Goal: Task Accomplishment & Management: Use online tool/utility

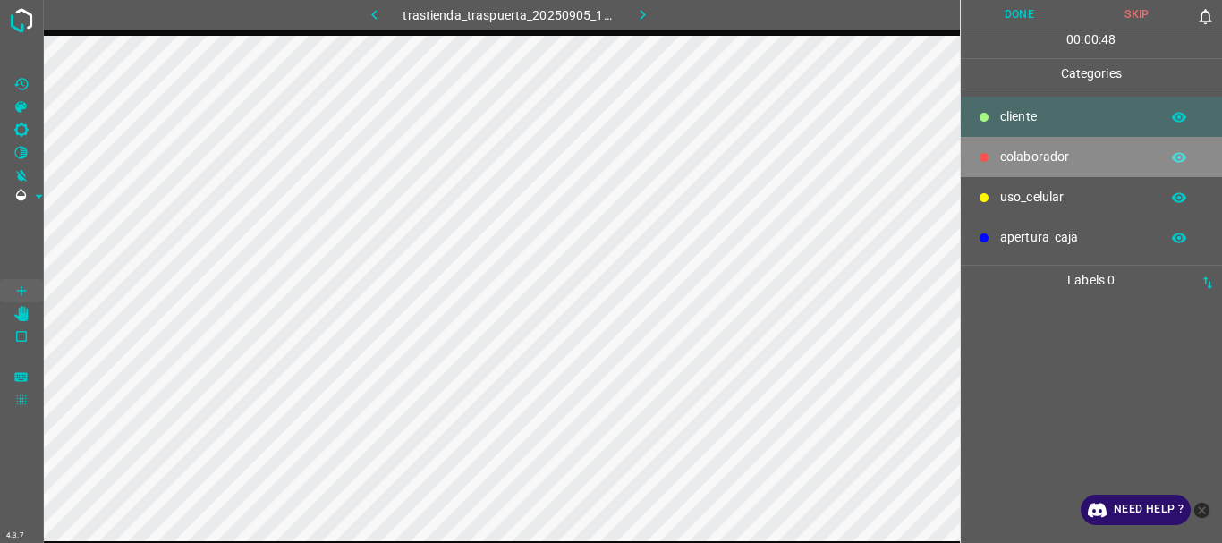
click at [1043, 161] on p "colaborador" at bounding box center [1075, 157] width 150 height 19
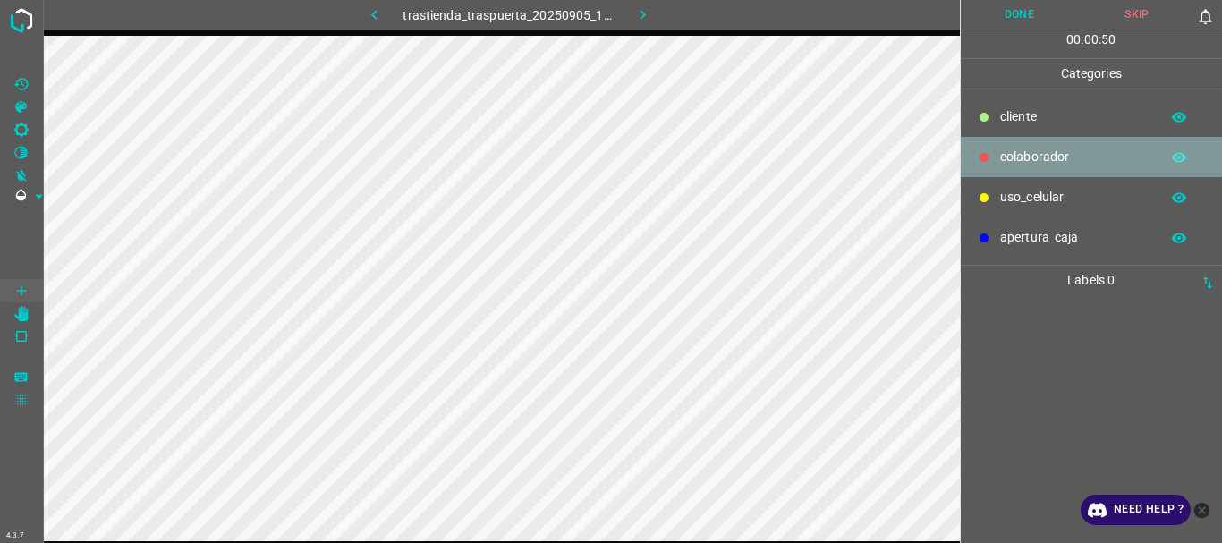
click at [1057, 148] on p "colaborador" at bounding box center [1075, 157] width 150 height 19
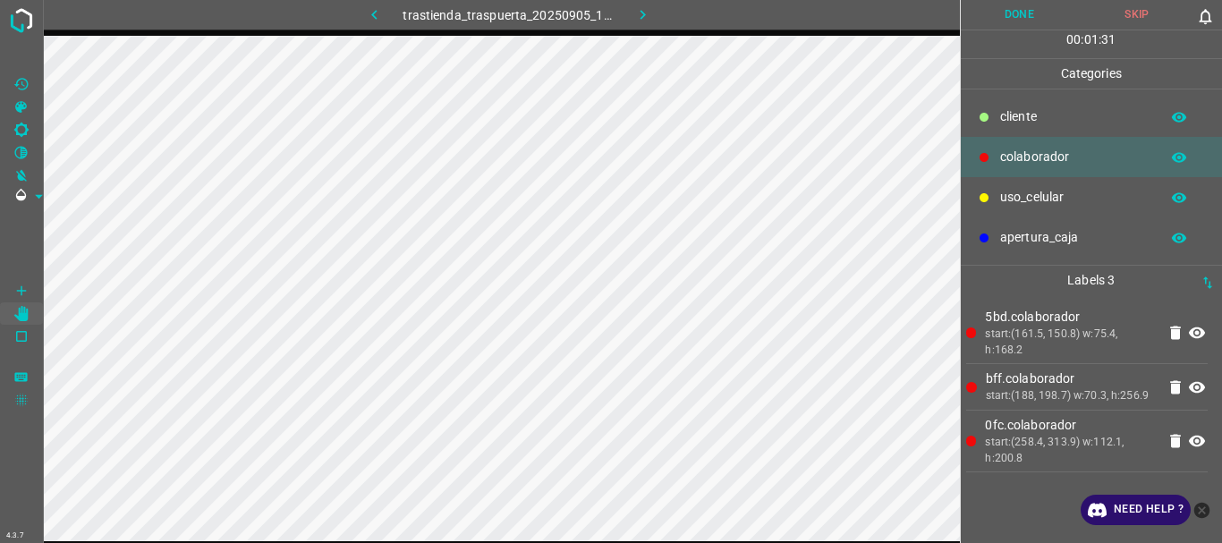
click at [1004, 18] on button "Done" at bounding box center [1020, 15] width 118 height 30
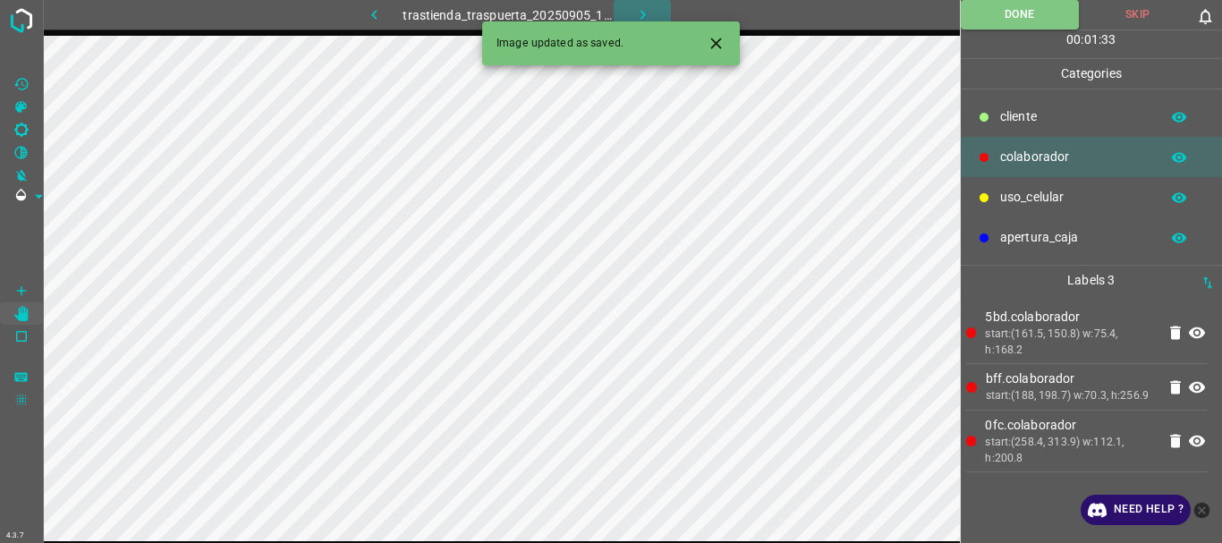
click at [647, 12] on icon "button" at bounding box center [642, 14] width 19 height 19
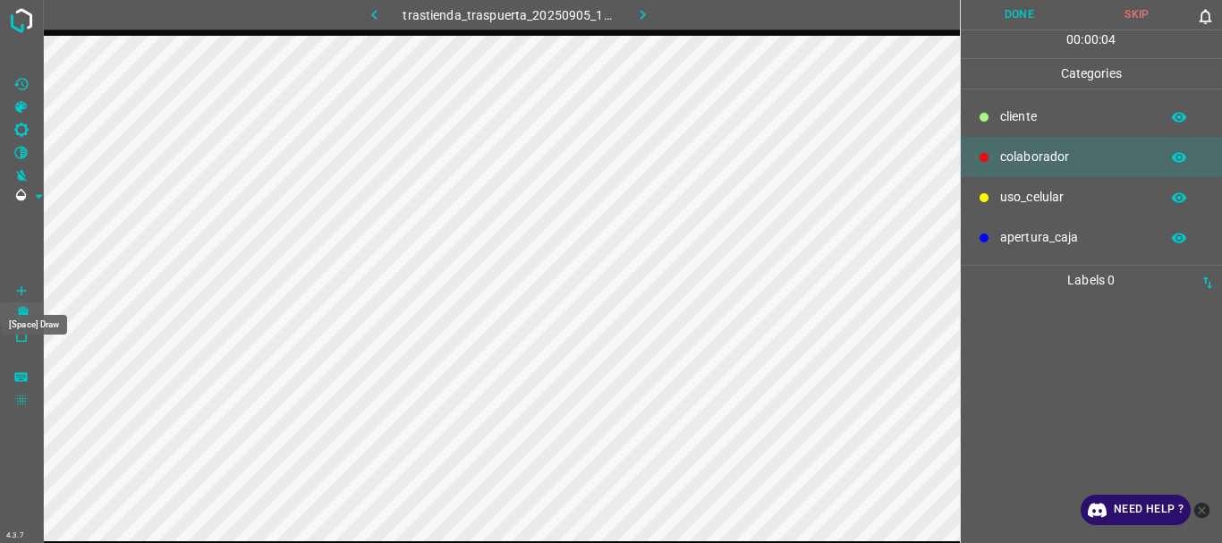
click at [19, 285] on icon "[Space] Draw" at bounding box center [21, 291] width 16 height 16
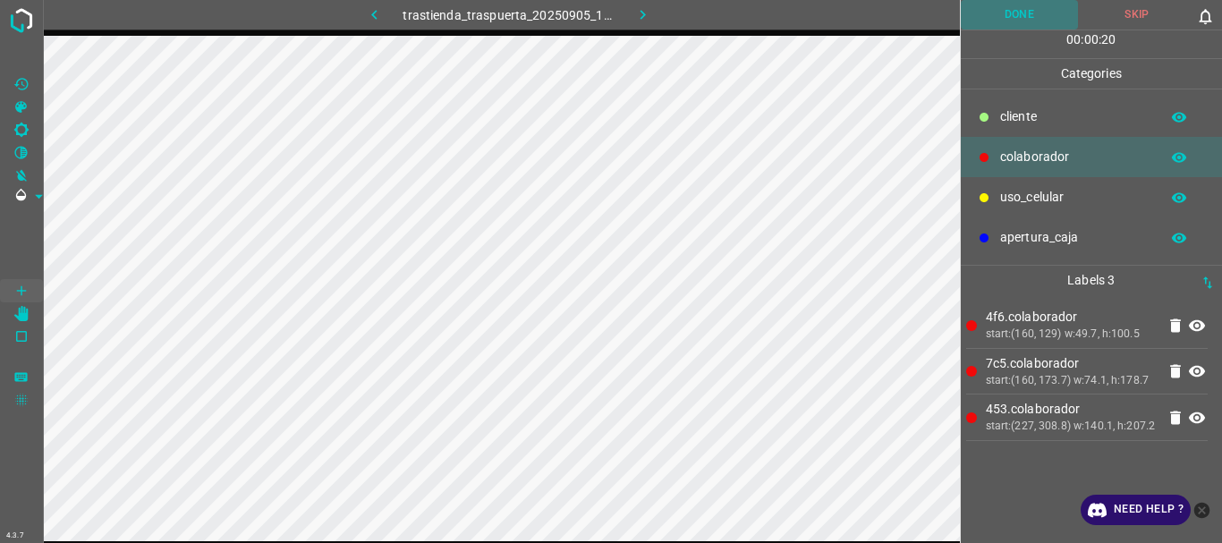
click at [1014, 23] on button "Done" at bounding box center [1020, 15] width 118 height 30
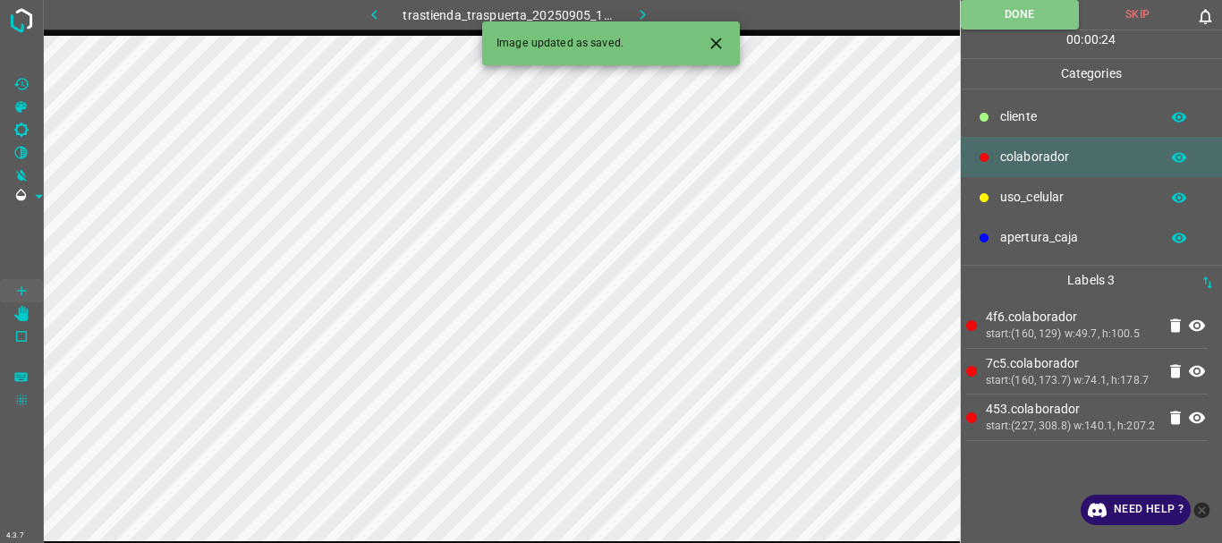
click at [634, 19] on icon "button" at bounding box center [642, 14] width 19 height 19
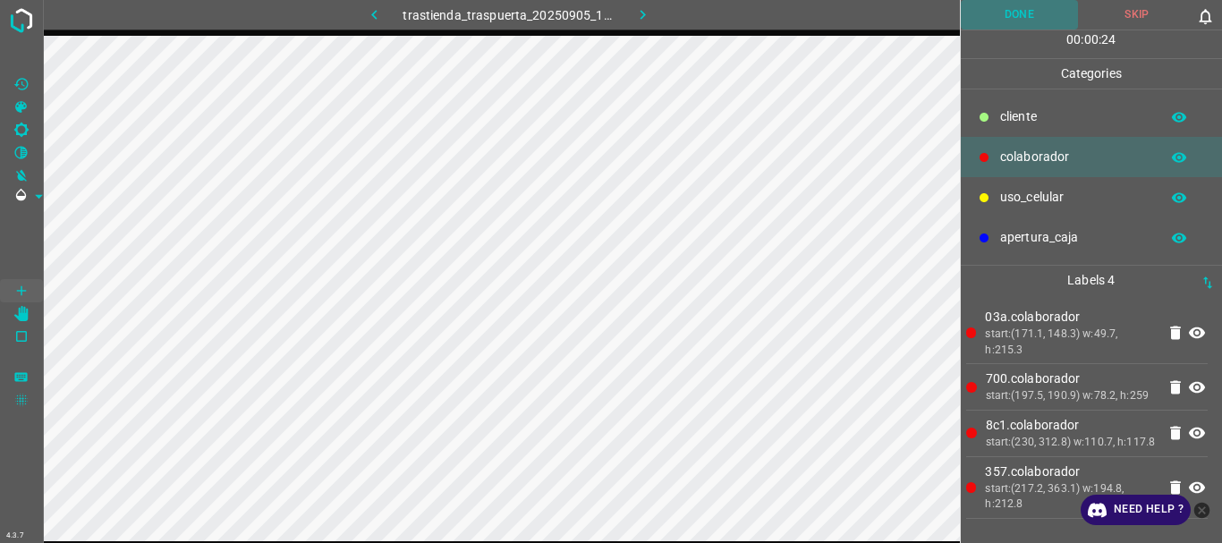
click at [1019, 15] on button "Done" at bounding box center [1020, 15] width 118 height 30
click at [647, 13] on icon "button" at bounding box center [642, 14] width 19 height 19
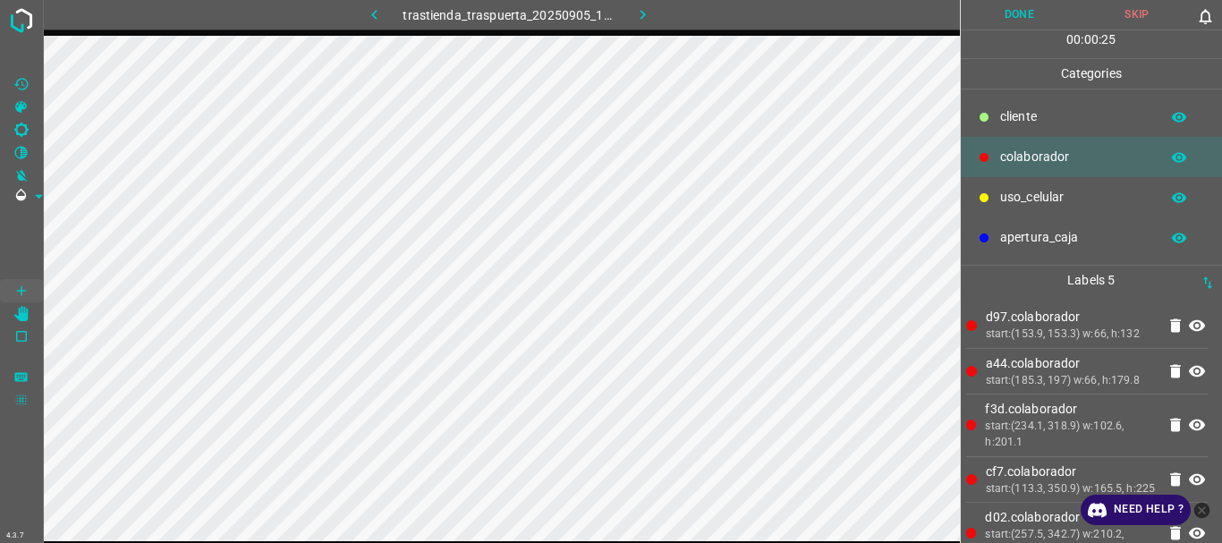
click at [1021, 13] on button "Done" at bounding box center [1020, 15] width 118 height 30
click at [633, 14] on icon "button" at bounding box center [642, 14] width 19 height 19
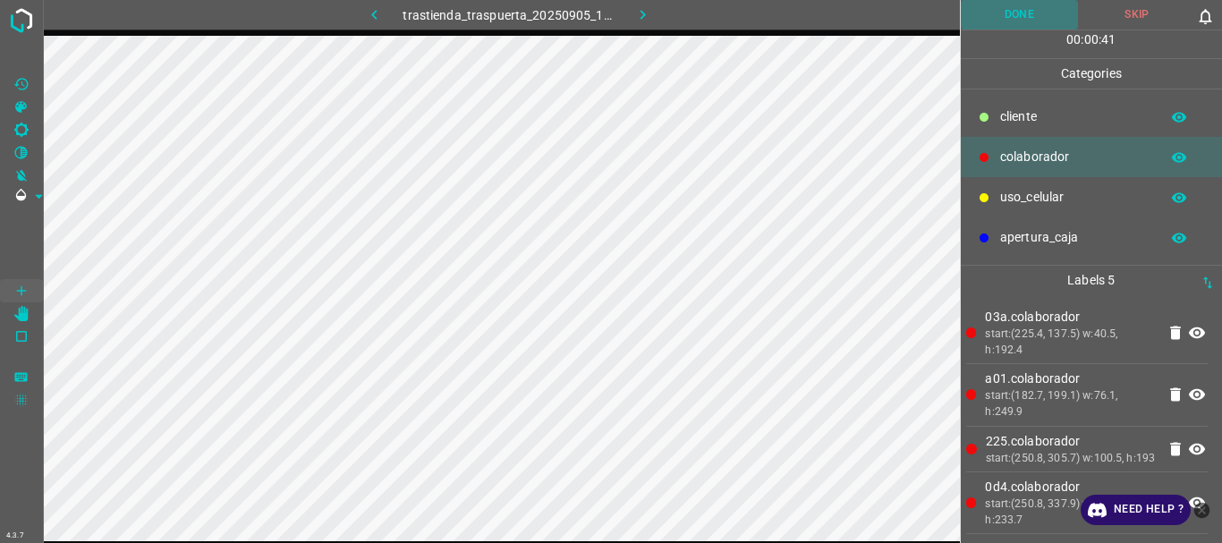
click at [992, 4] on button "Done" at bounding box center [1020, 15] width 118 height 30
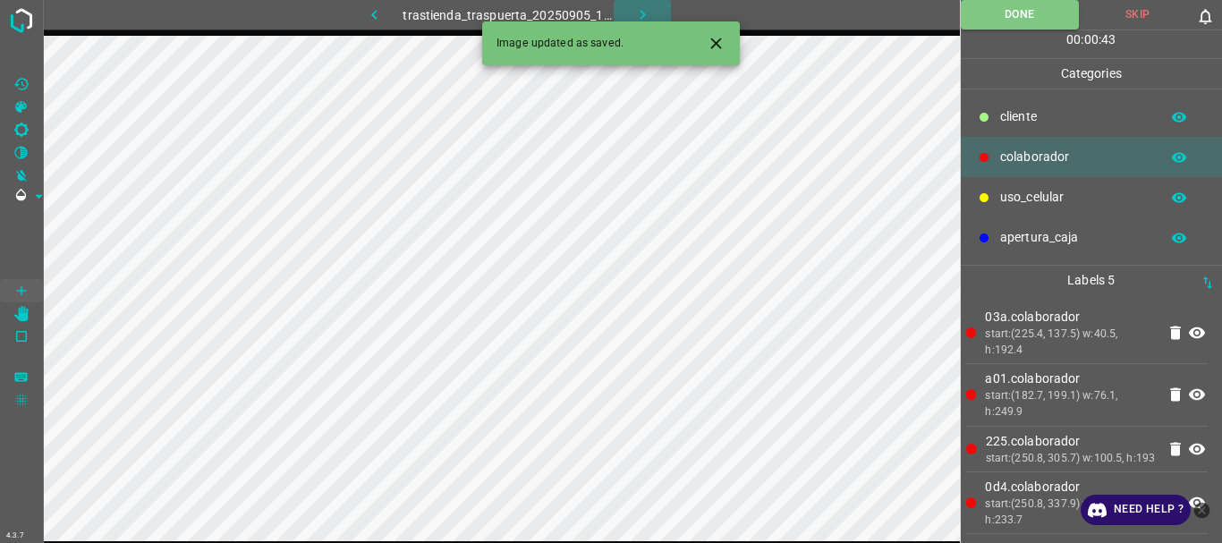
click at [641, 10] on icon "button" at bounding box center [642, 14] width 19 height 19
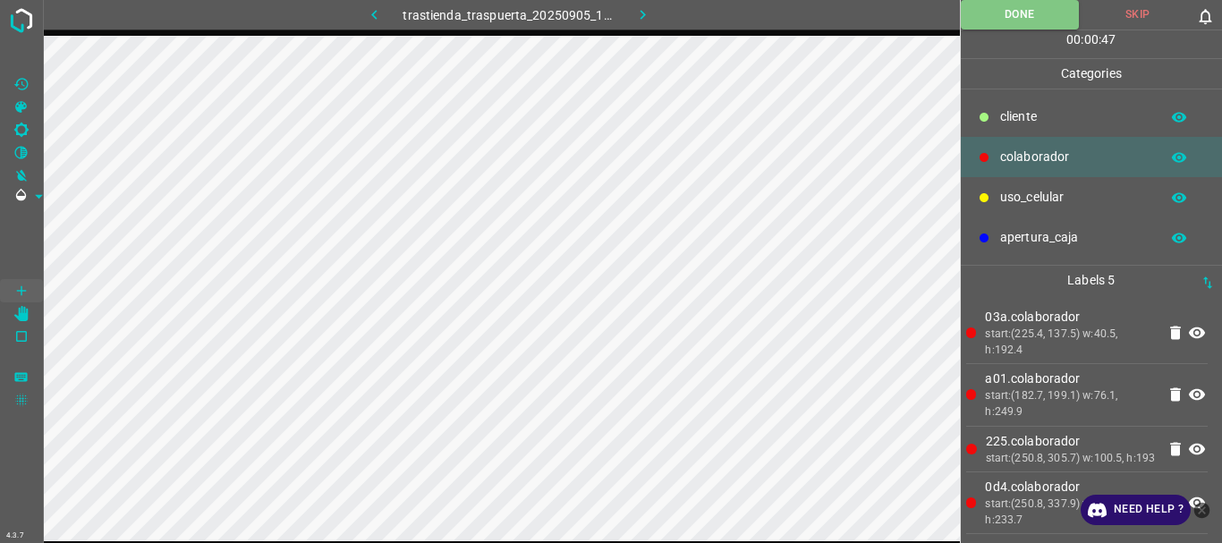
click at [641, 17] on icon "button" at bounding box center [642, 14] width 19 height 19
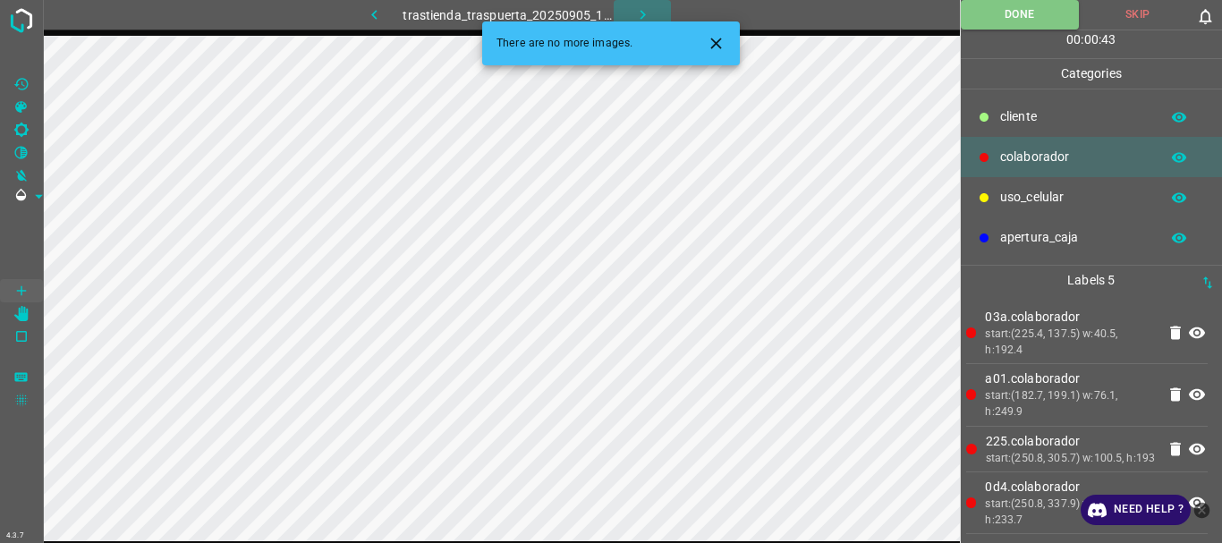
click at [638, 13] on icon "button" at bounding box center [642, 14] width 19 height 19
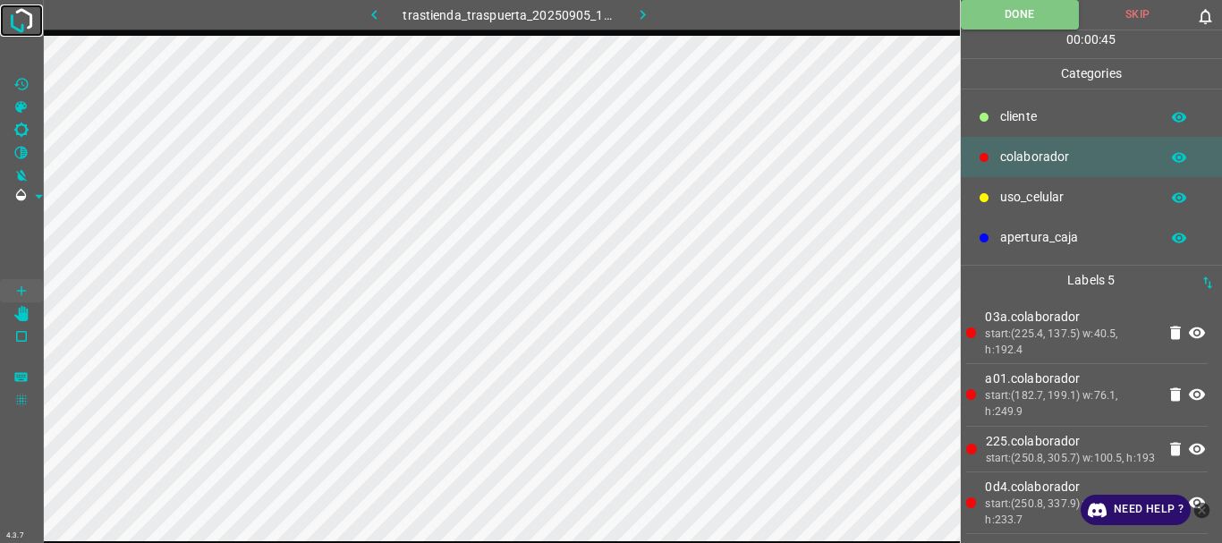
click at [23, 22] on img at bounding box center [21, 20] width 32 height 32
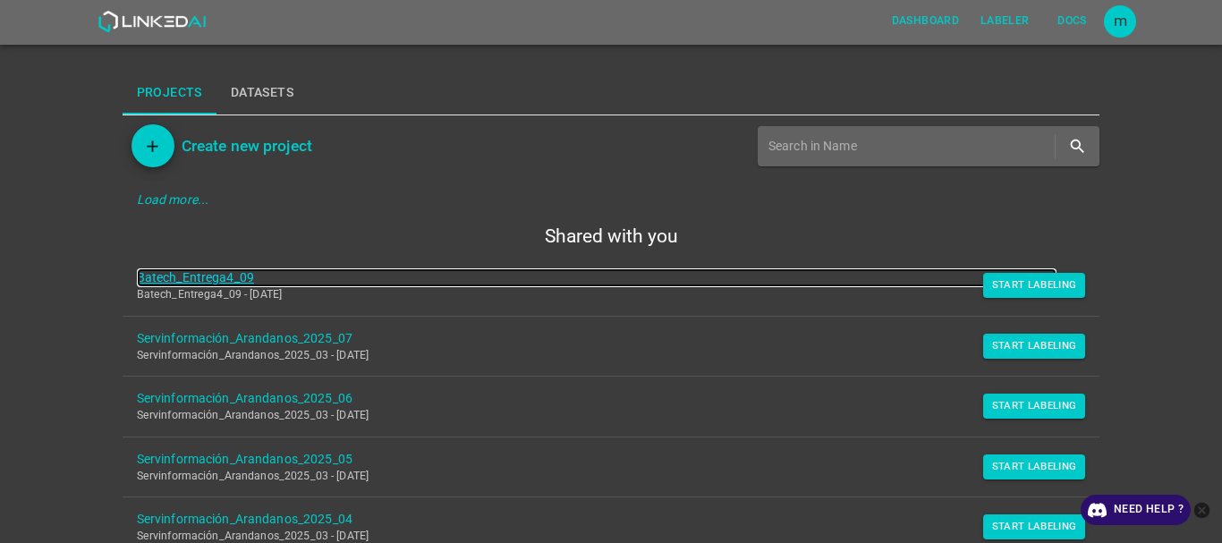
click at [201, 281] on link "Batech_Entrega4_09" at bounding box center [597, 277] width 921 height 19
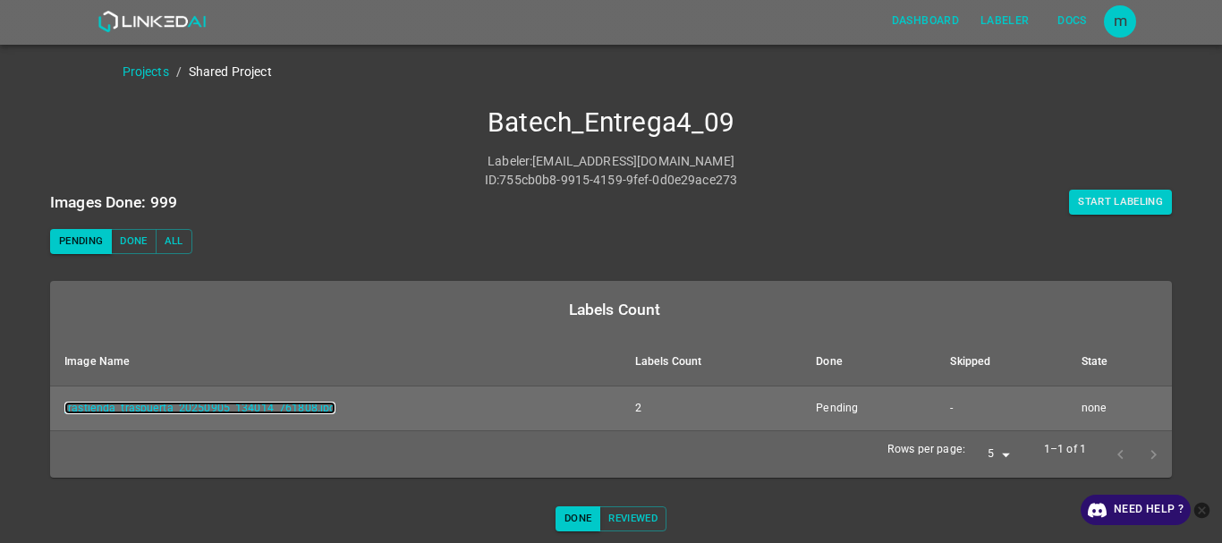
click at [276, 411] on link "trastienda_traspuerta_20250905_134014_761808.jpg" at bounding box center [199, 408] width 271 height 13
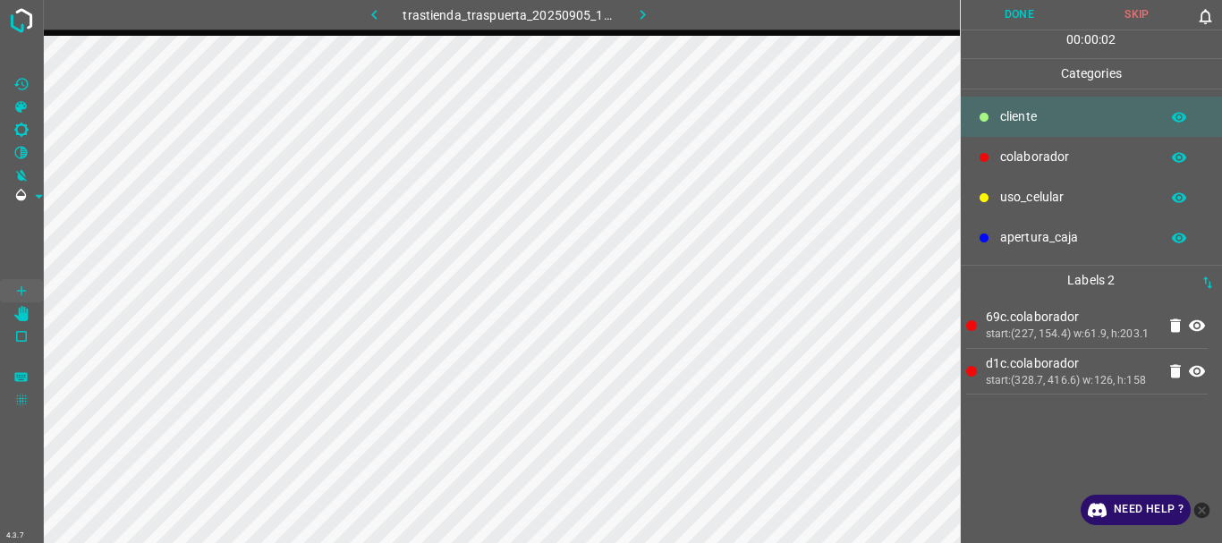
click at [1002, 21] on button "Done" at bounding box center [1020, 15] width 118 height 30
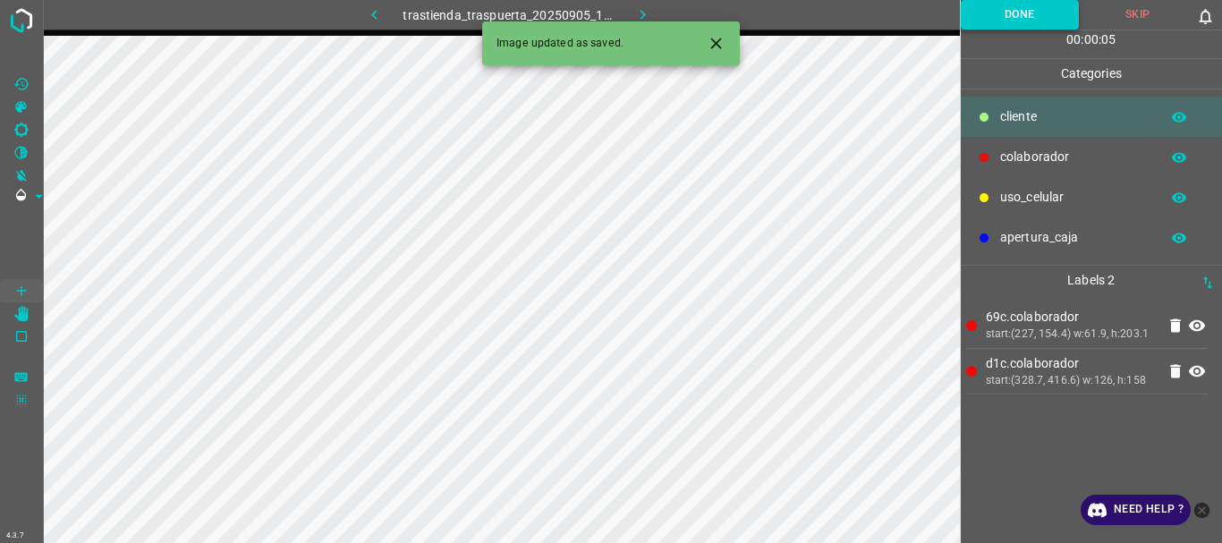
click at [961, 0] on button "Done" at bounding box center [1020, 15] width 119 height 30
click at [26, 312] on div "[Space] Draw" at bounding box center [34, 319] width 69 height 34
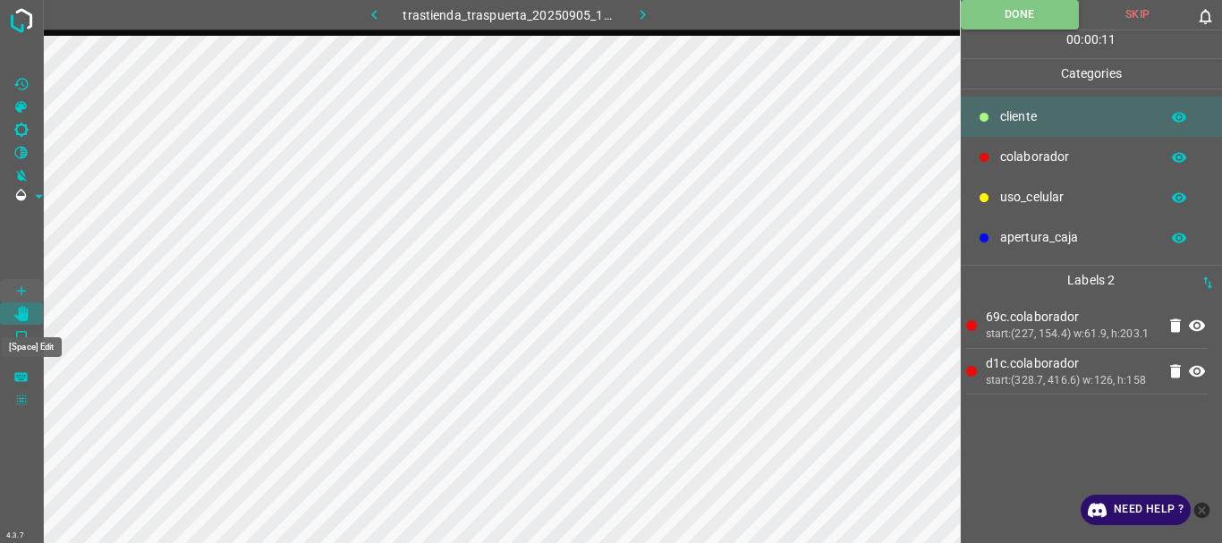
click at [21, 317] on icon "[Space] Edit" at bounding box center [21, 314] width 14 height 16
